Goal: Find specific page/section: Find specific page/section

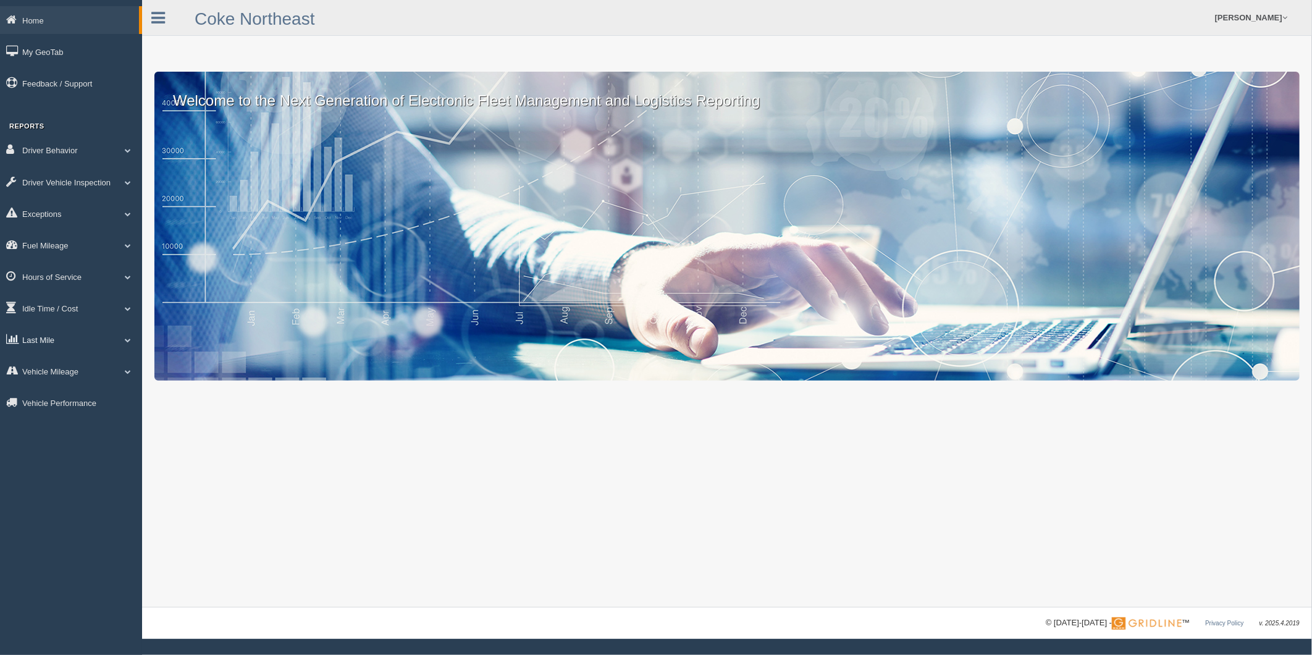
click at [59, 353] on link "Last Mile" at bounding box center [71, 339] width 142 height 28
click at [72, 401] on link "Zone Editor" at bounding box center [80, 390] width 117 height 22
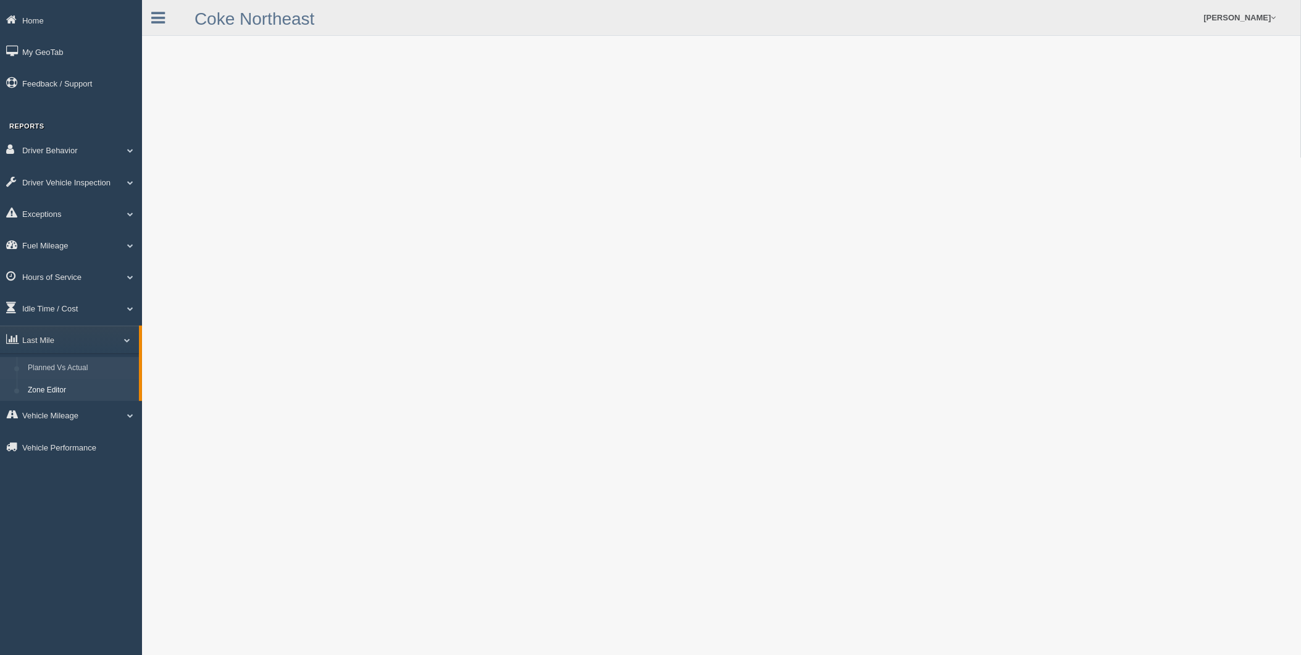
click at [66, 375] on link "Planned Vs Actual" at bounding box center [80, 368] width 117 height 22
